Goal: Find contact information: Obtain details needed to contact an individual or organization

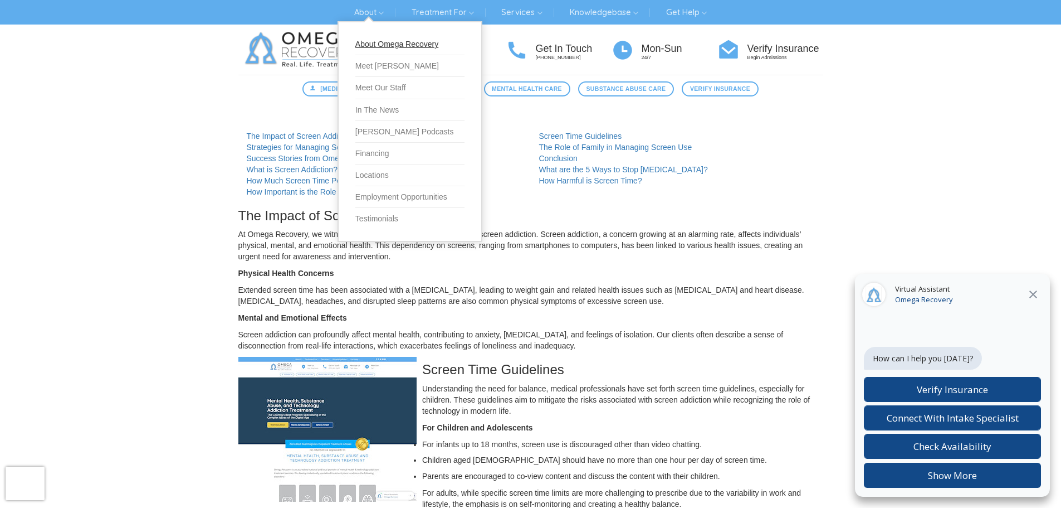
click at [385, 39] on link "About Omega Recovery" at bounding box center [409, 44] width 109 height 22
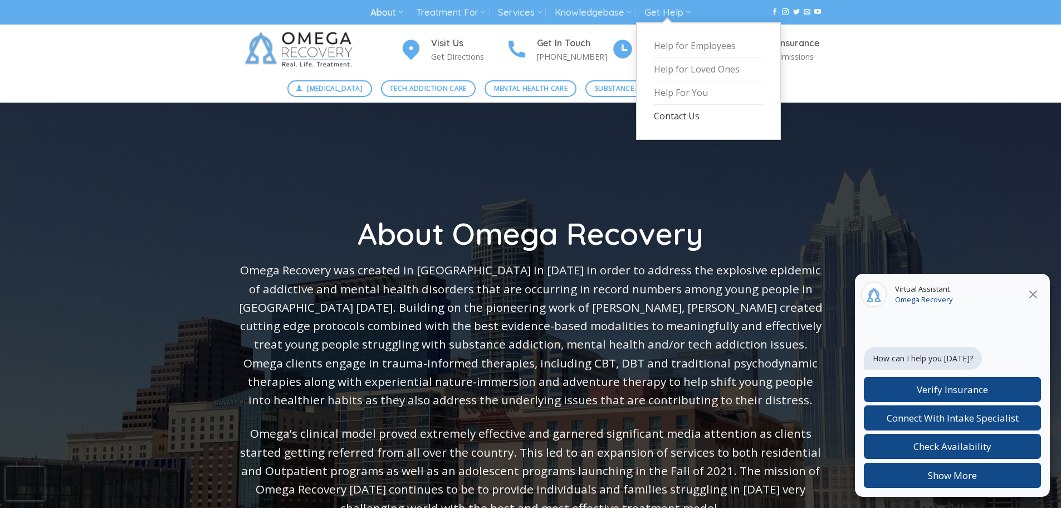
click at [665, 124] on link "Contact Us" at bounding box center [708, 116] width 109 height 23
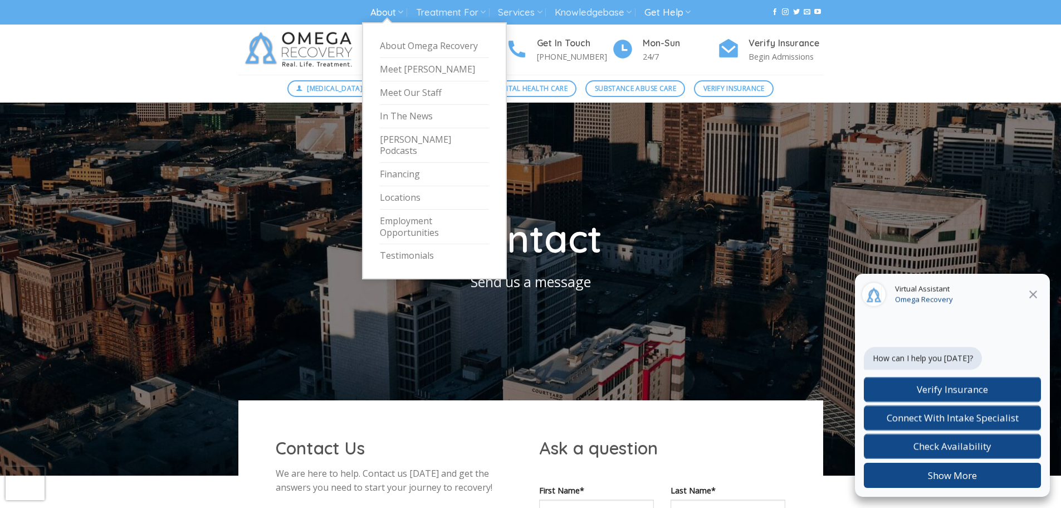
click at [385, 13] on link "About" at bounding box center [387, 12] width 33 height 21
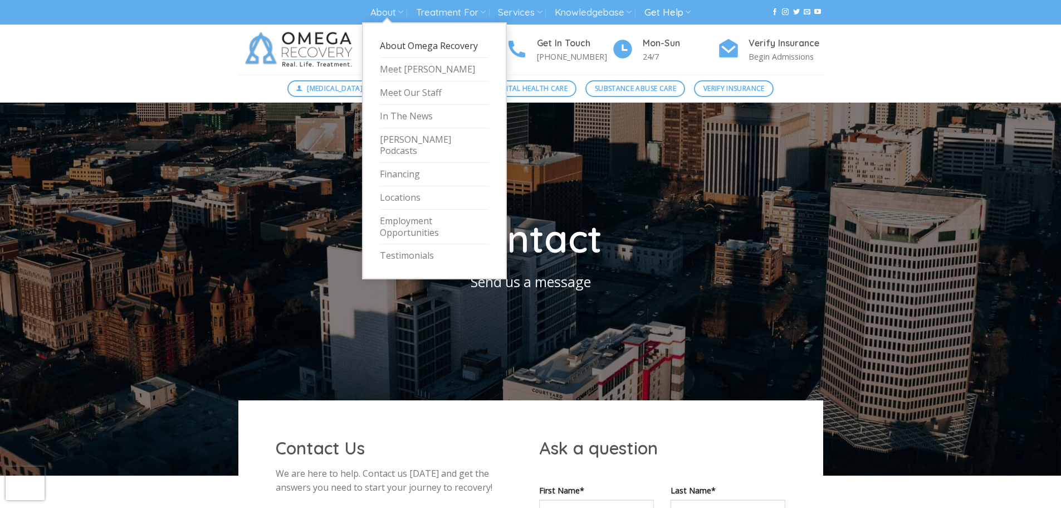
click at [398, 47] on link "About Omega Recovery" at bounding box center [434, 46] width 109 height 23
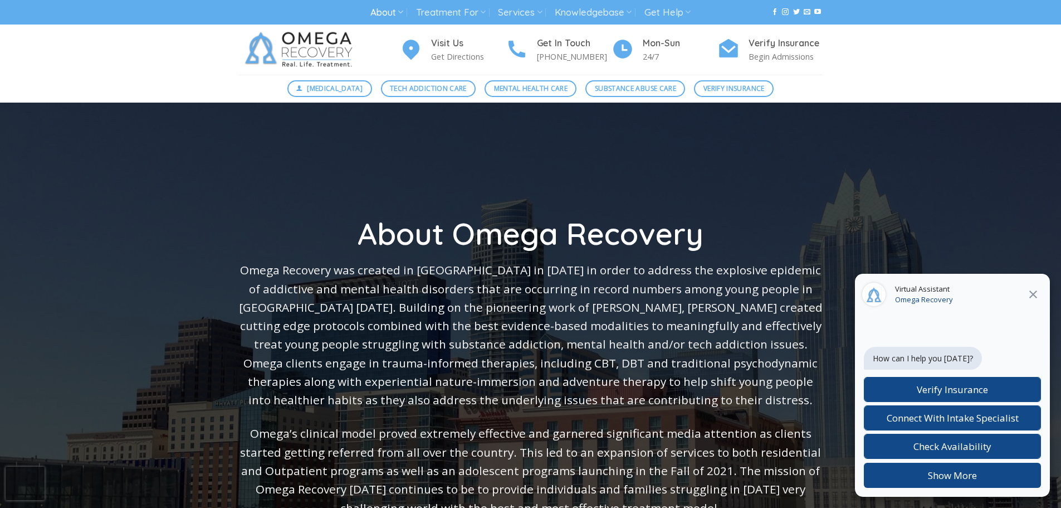
scroll to position [56, 0]
